Goal: Navigation & Orientation: Find specific page/section

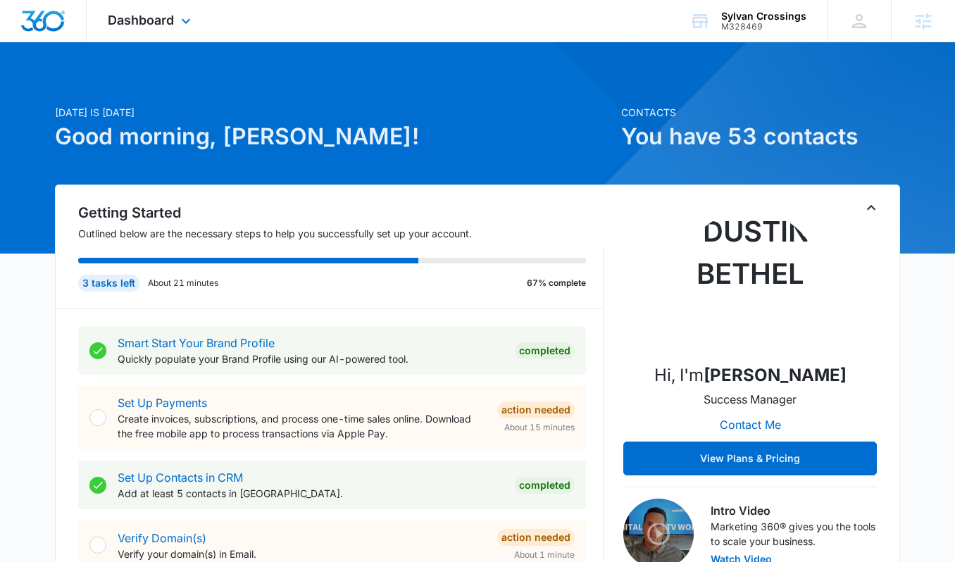
click at [156, 28] on div "Dashboard Apps Reputation Websites Forms CRM Email Social Content Ads Intellige…" at bounding box center [151, 21] width 129 height 42
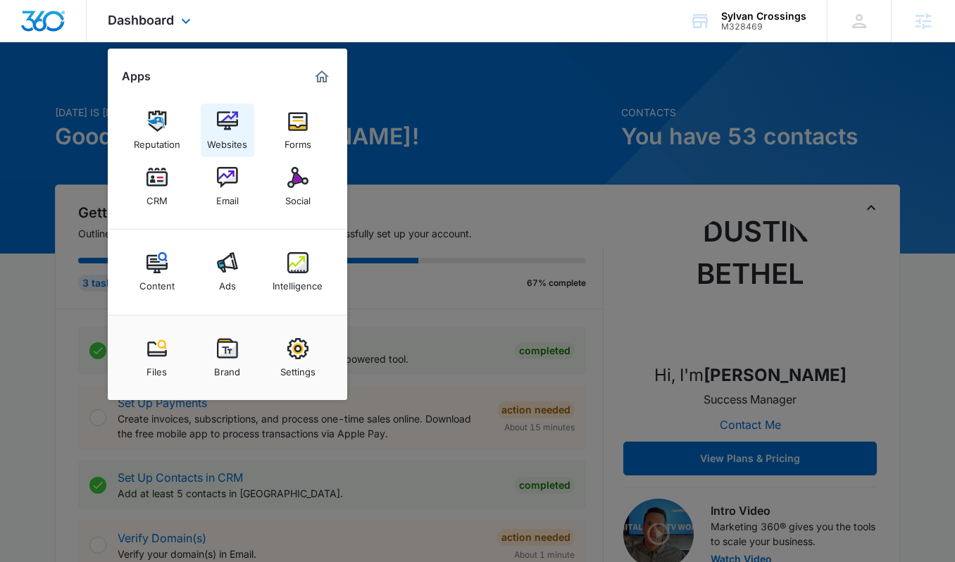
click at [223, 132] on img at bounding box center [227, 121] width 21 height 21
